Goal: Check status

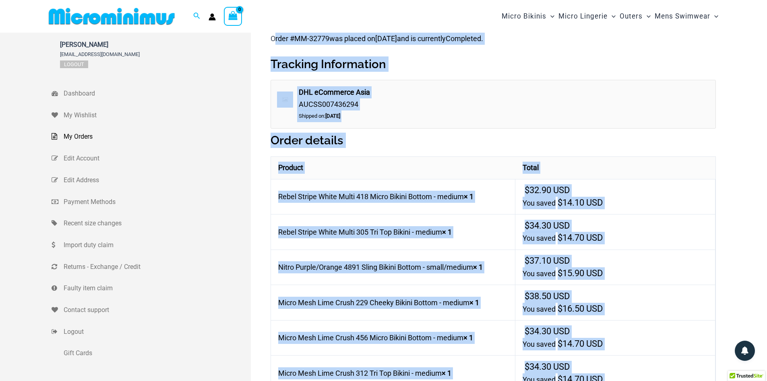
click at [329, 37] on mark "MM-32779" at bounding box center [311, 38] width 35 height 8
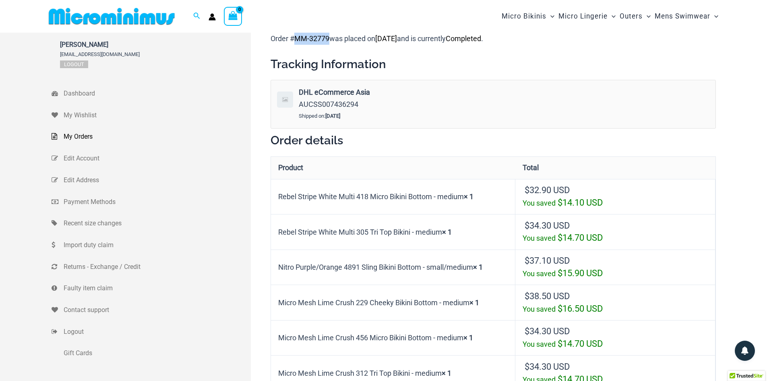
drag, startPoint x: 330, startPoint y: 38, endPoint x: 292, endPoint y: 41, distance: 38.0
click at [292, 41] on p "Order # MM-32779 was placed on [DATE] and is currently Completed ." at bounding box center [493, 39] width 445 height 12
copy p "# MM-32779"
drag, startPoint x: 358, startPoint y: 105, endPoint x: 301, endPoint y: 103, distance: 57.2
click at [301, 103] on span "AUCSS007436294" at bounding box center [329, 104] width 60 height 8
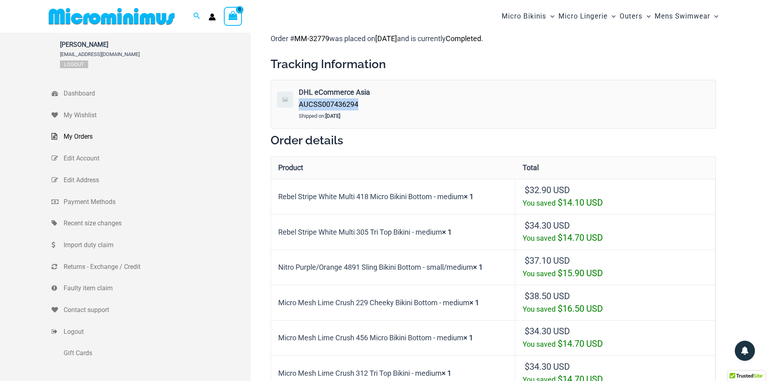
copy span "AUCSS007436294"
